Goal: Information Seeking & Learning: Learn about a topic

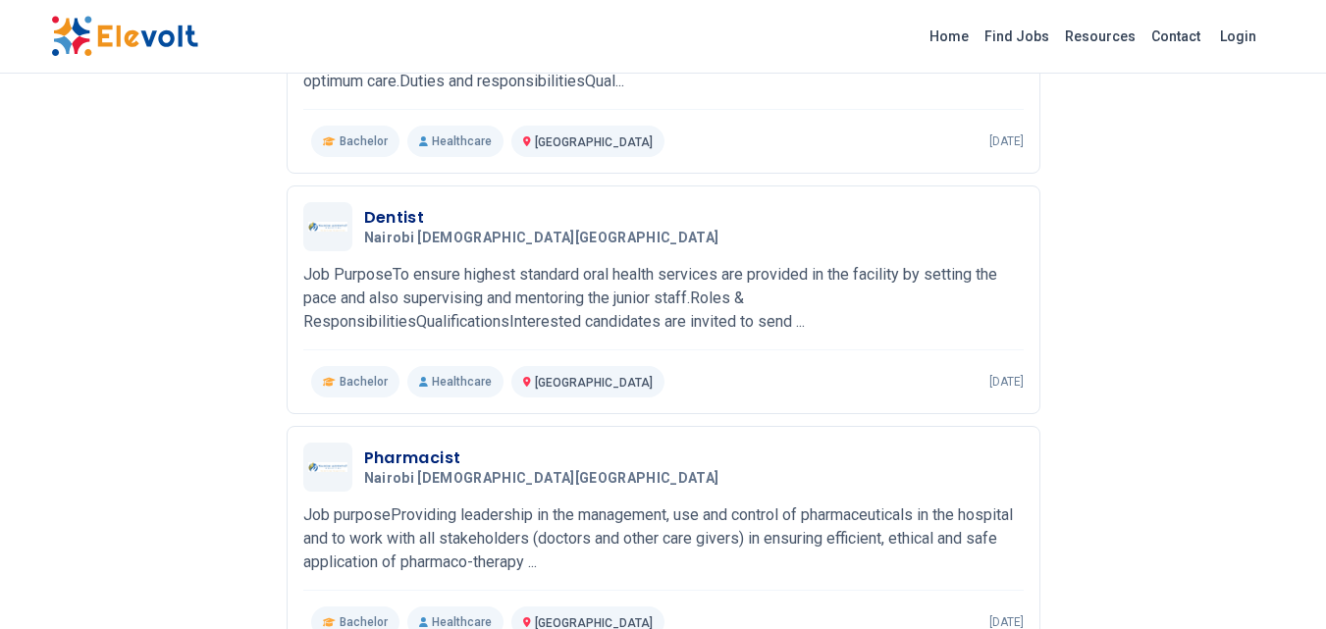
scroll to position [196, 0]
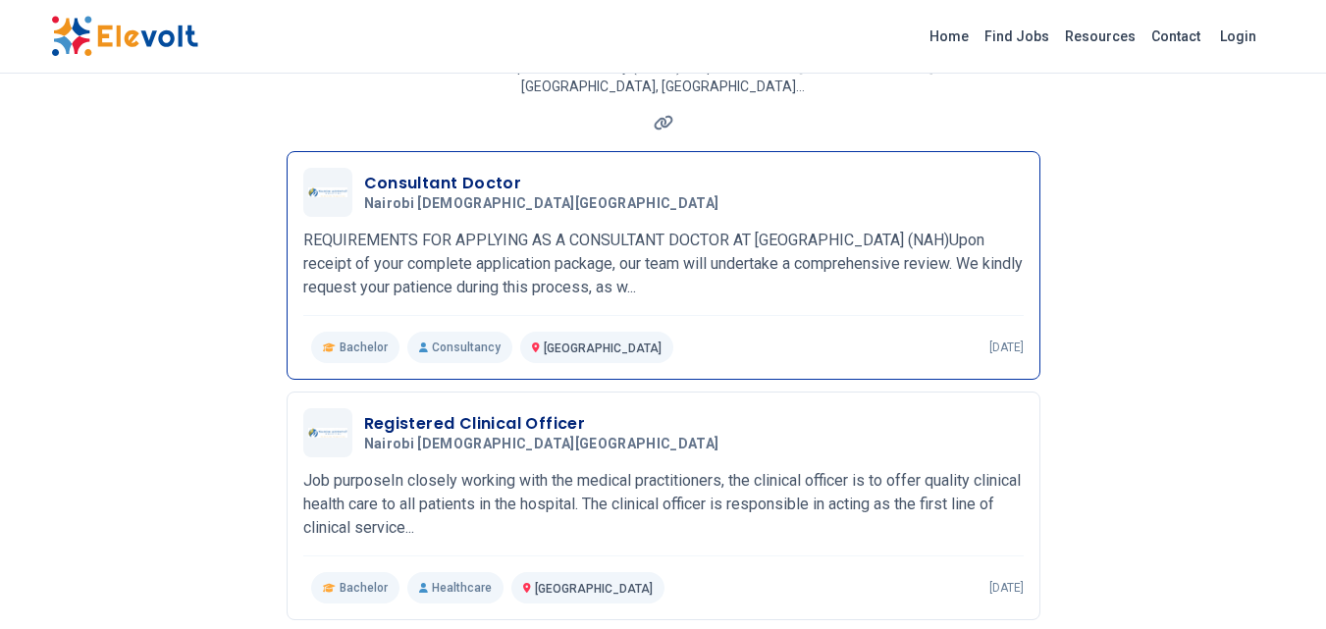
click at [607, 229] on p "REQUIREMENTS FOR APPLYING AS A CONSULTANT DOCTOR AT [GEOGRAPHIC_DATA] (NAH)Upon…" at bounding box center [663, 264] width 720 height 71
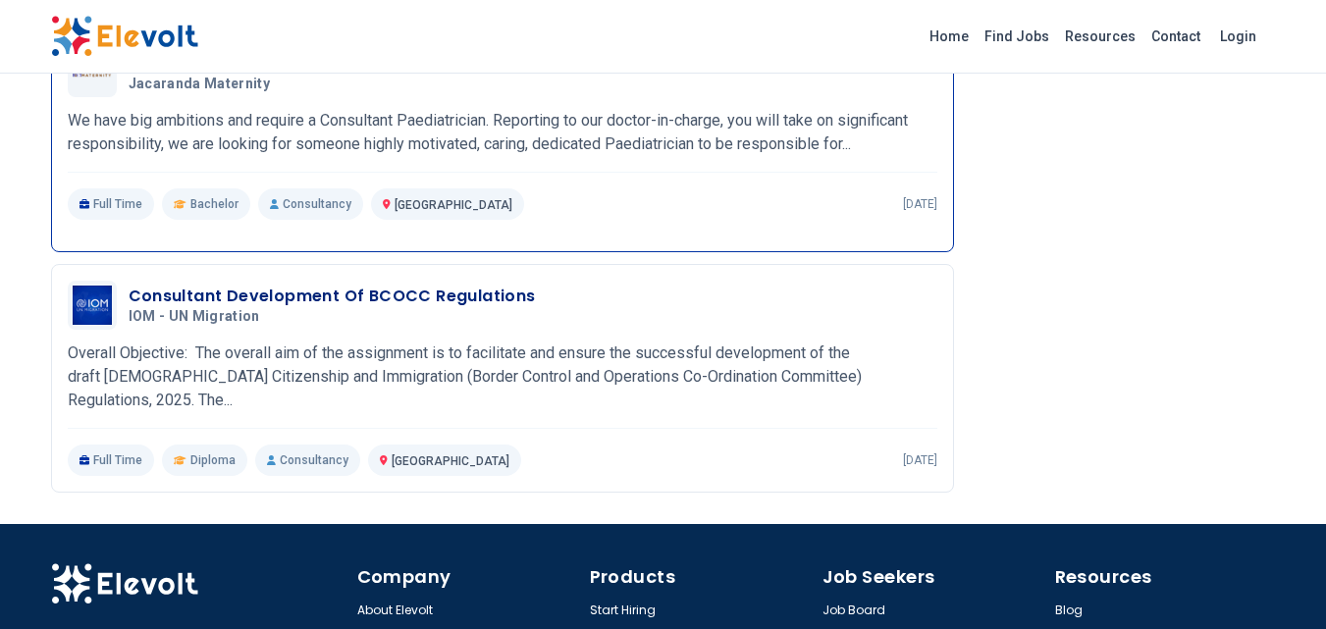
scroll to position [1896, 0]
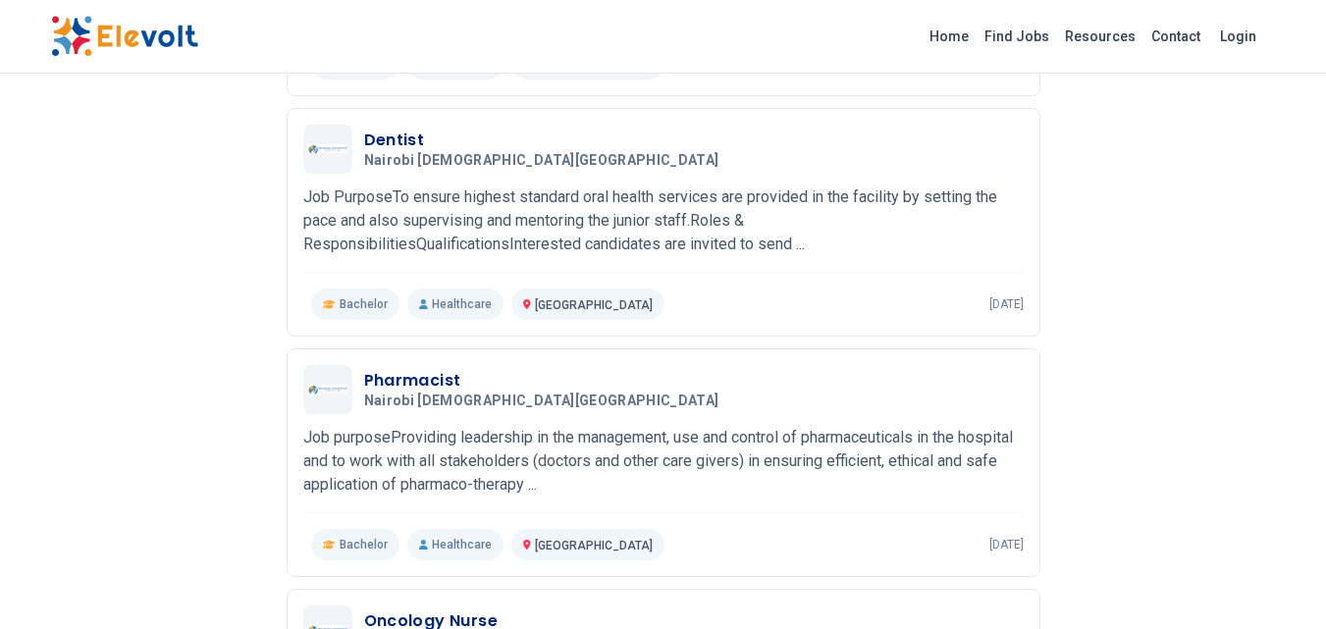
scroll to position [1035, 0]
